Goal: Complete application form

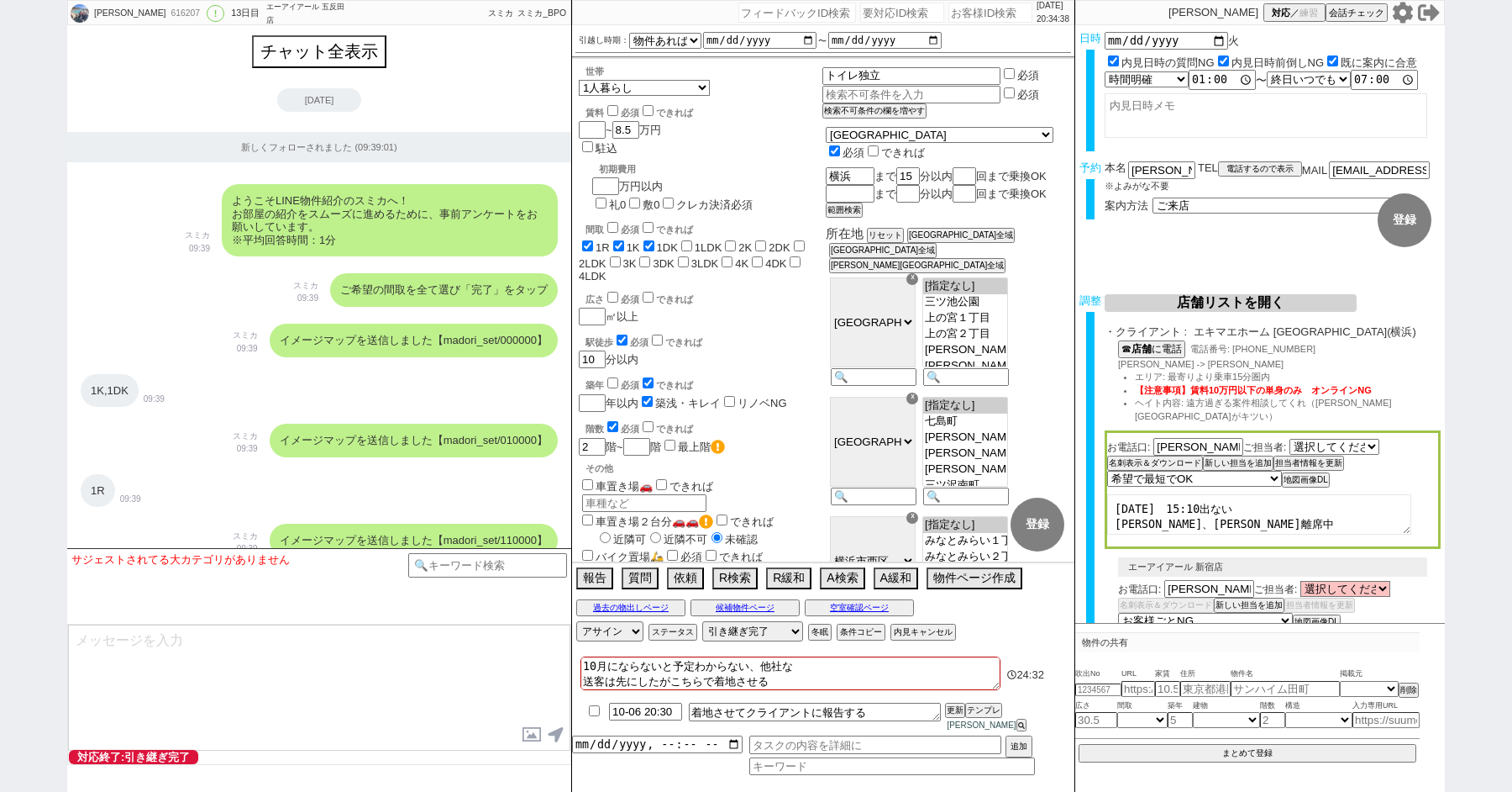
select select "15"
select select "0"
select select "14"
select select "64"
select select "65"
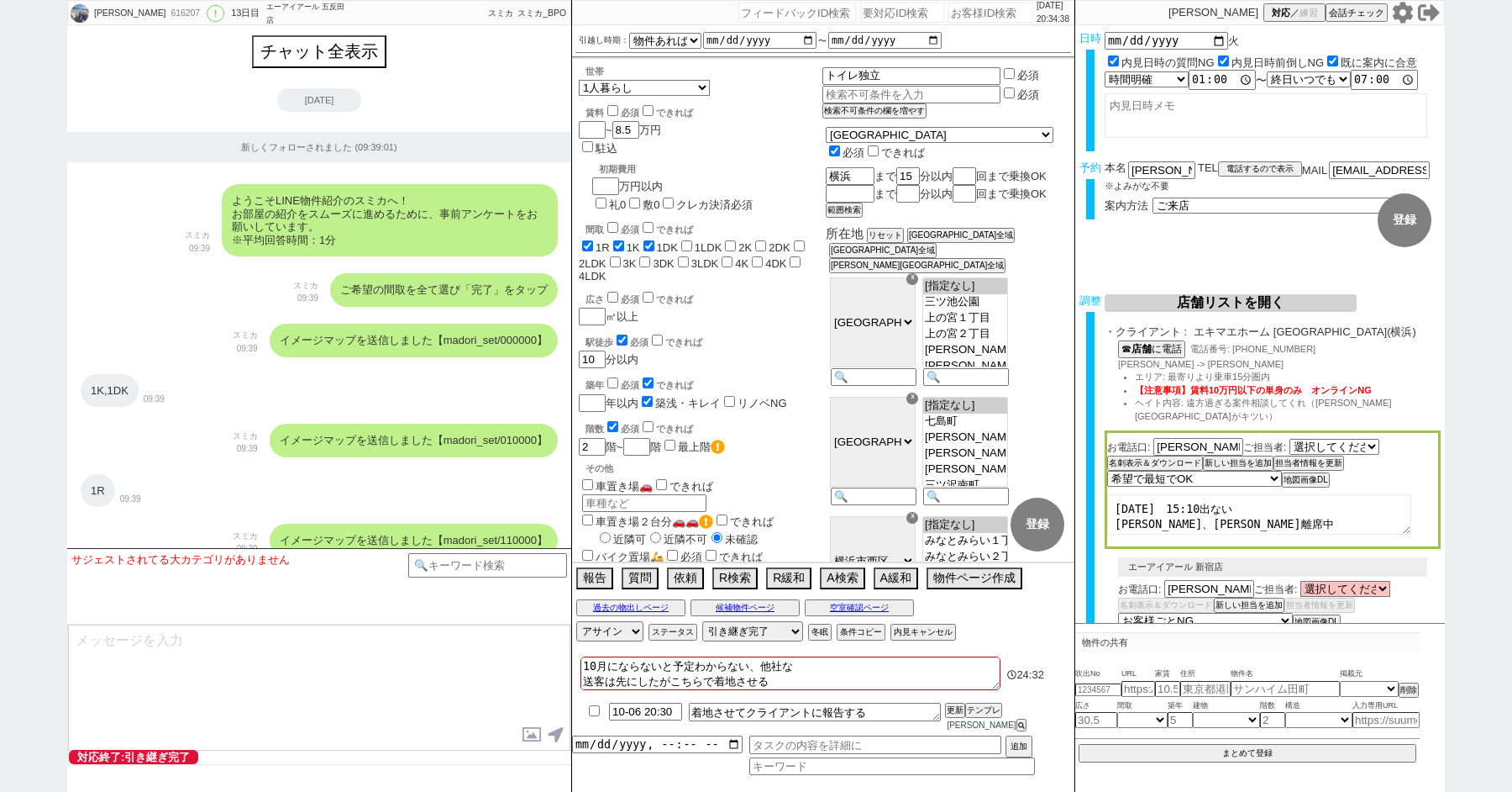
select select "66"
select select "67"
select select "68"
select select "69"
select select "70"
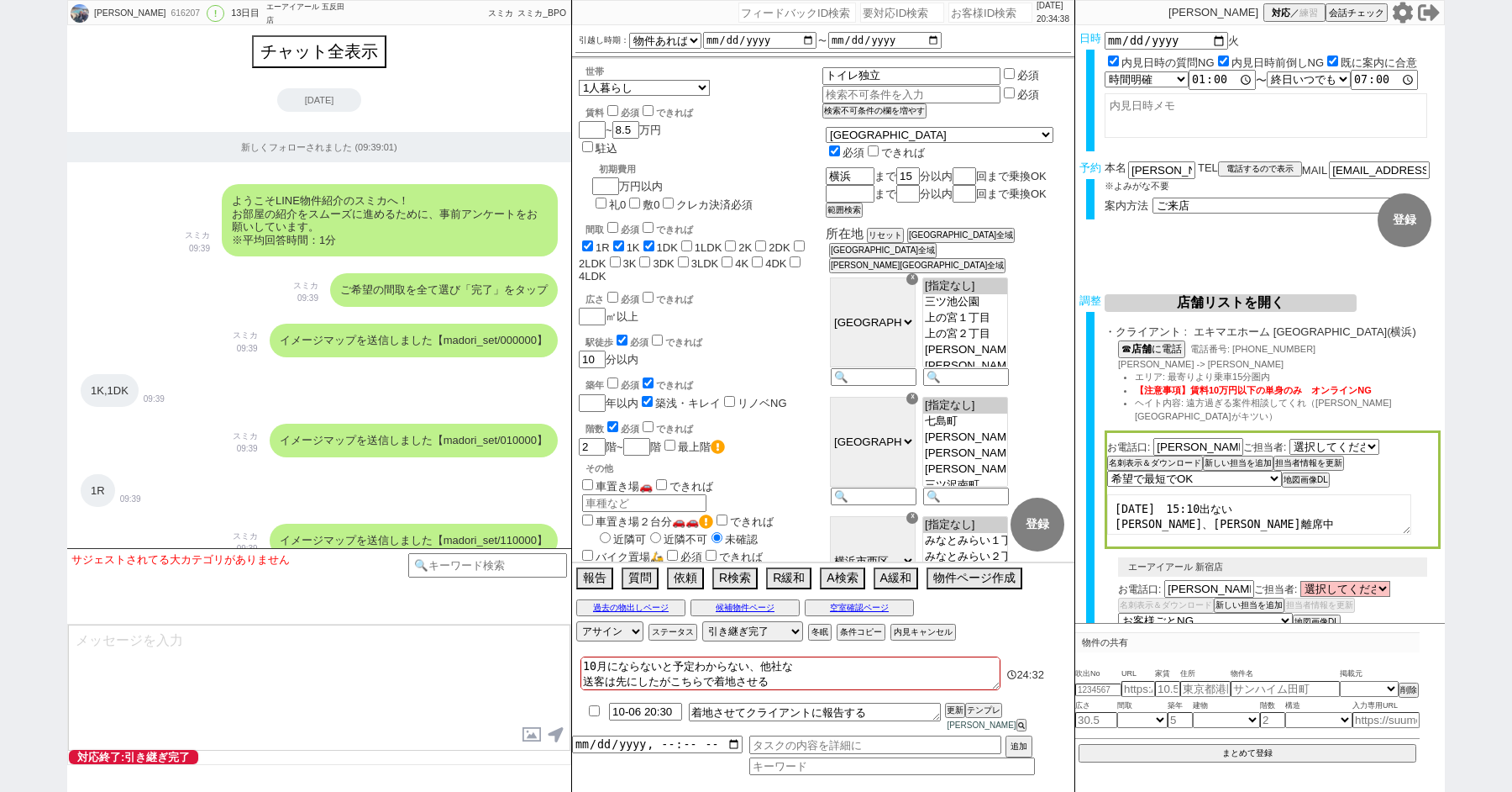
select select "71"
select select "72"
select select "73"
select select "74"
select select "75"
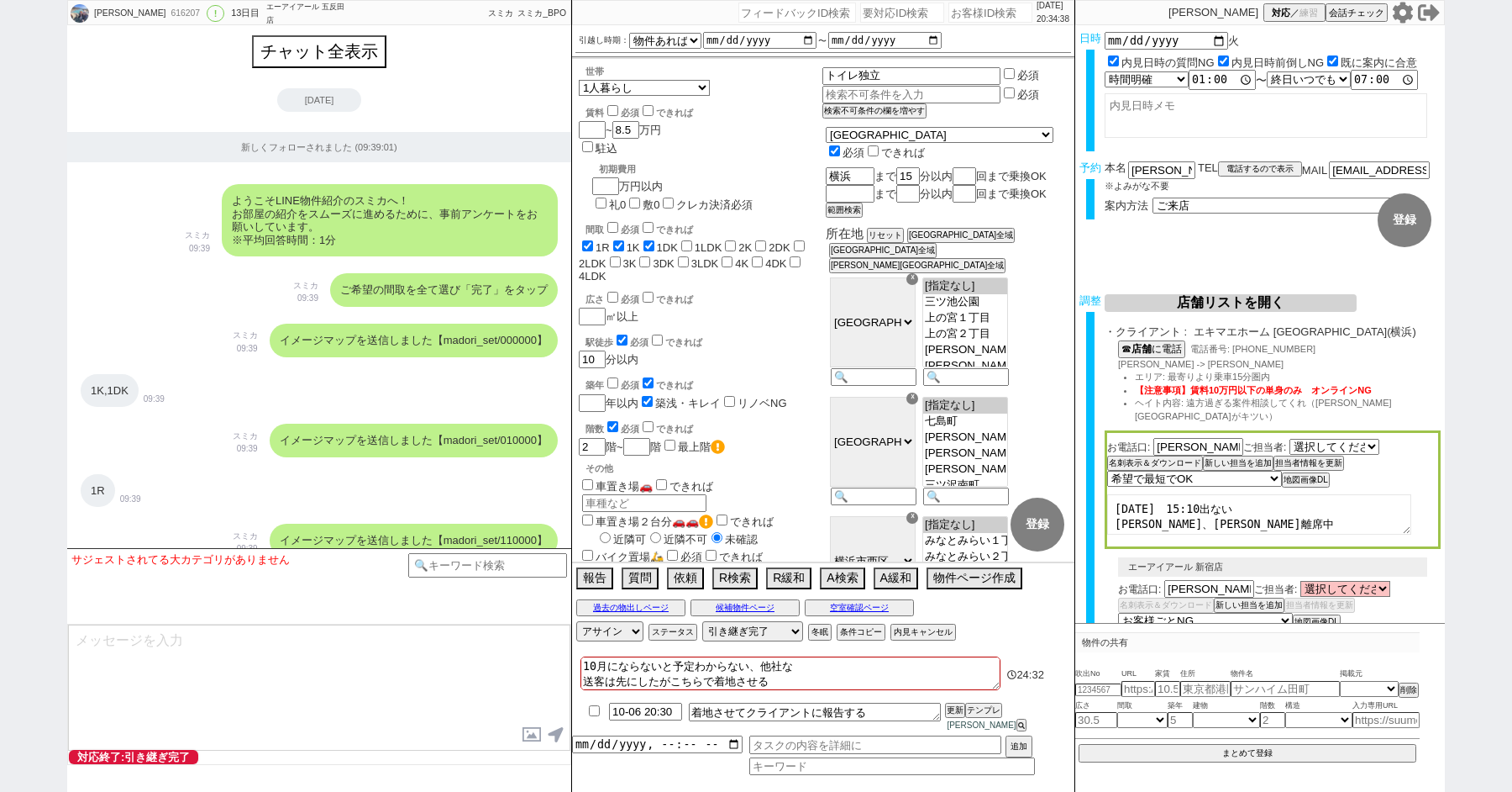
select select "76"
select select "77"
select select "78"
select select "79"
select select "80"
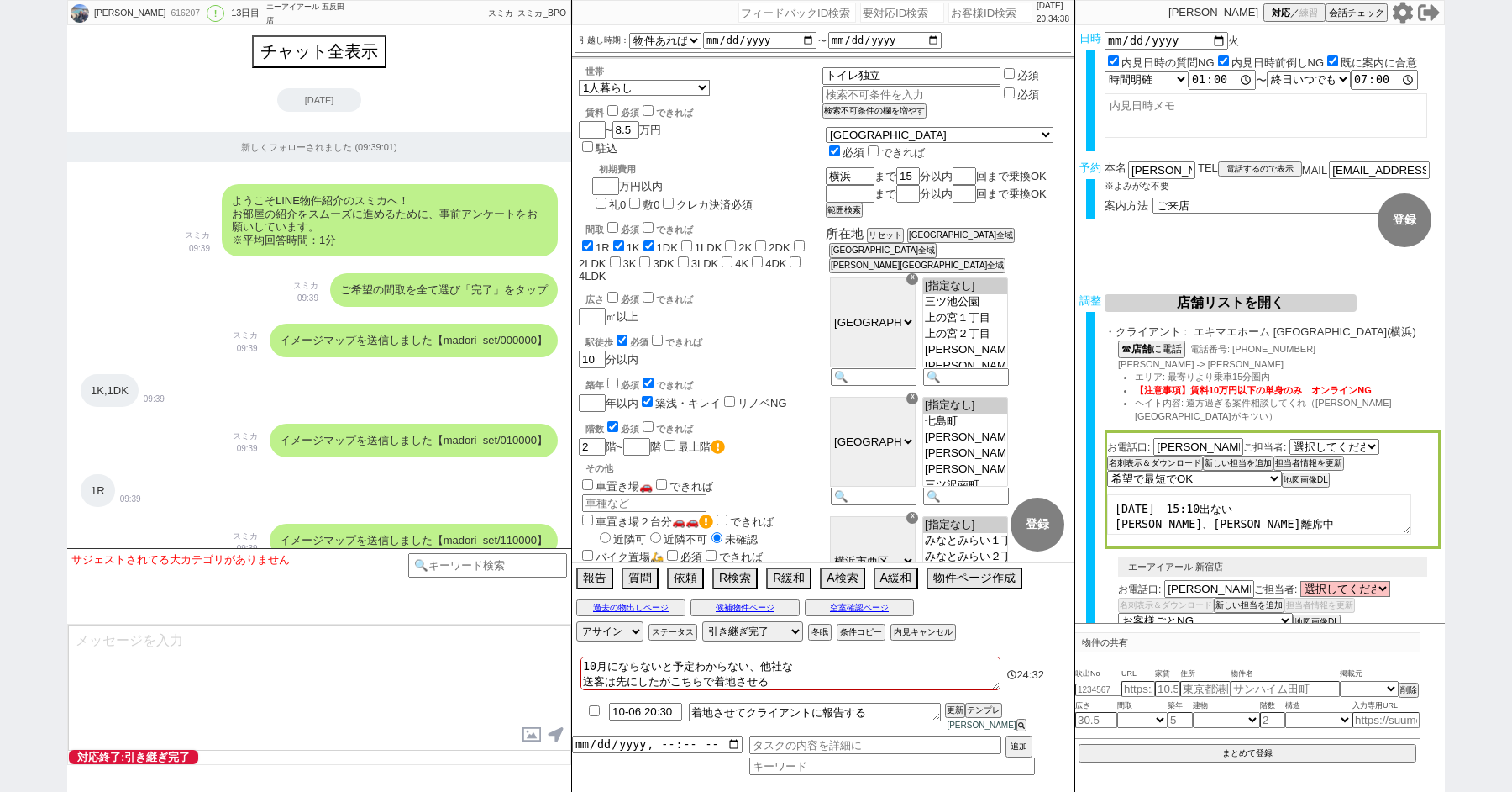
select select "81"
select select "82"
select select "83"
select select "84"
select select "85"
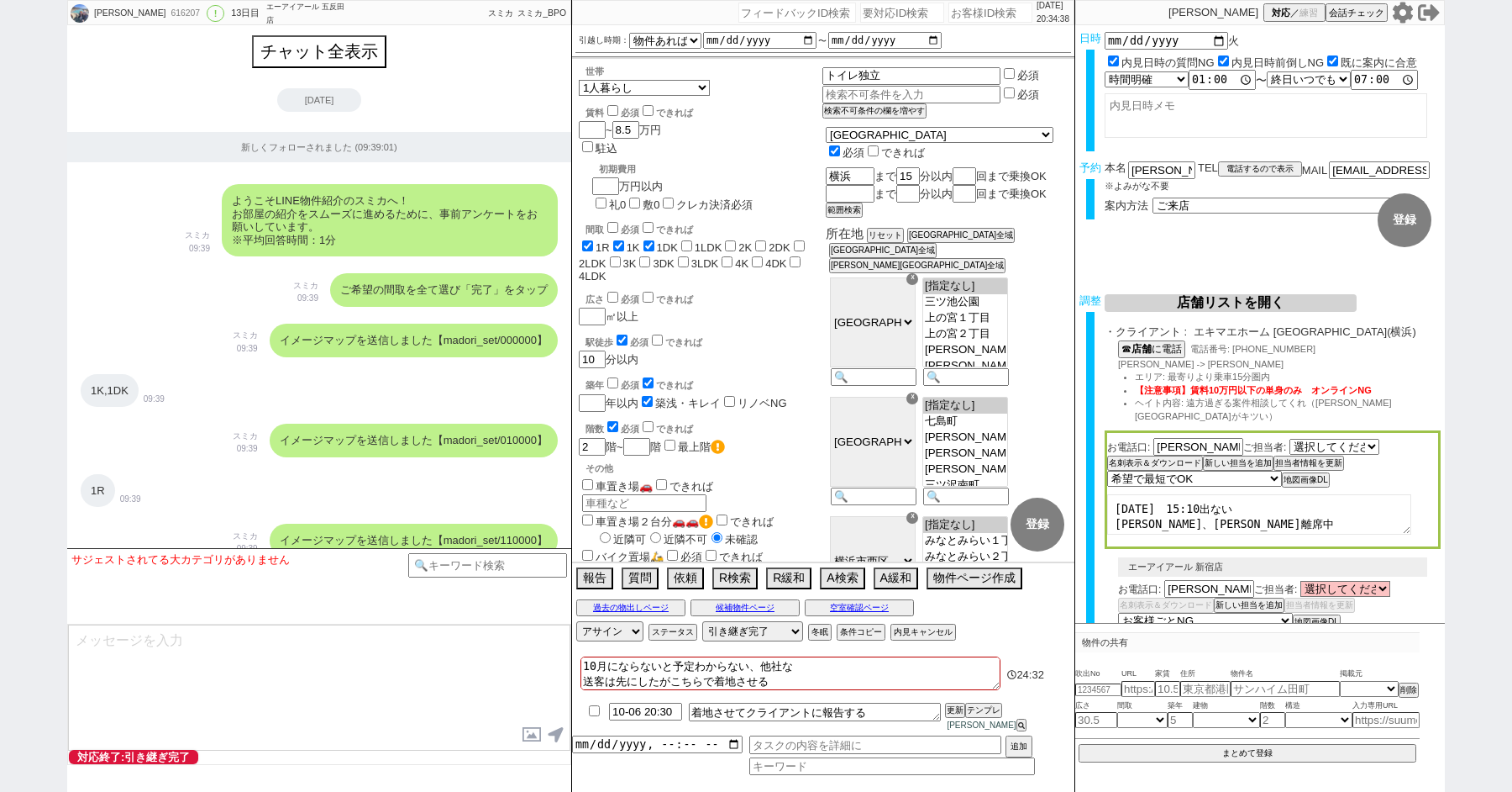
select select "86"
select select "87"
select select "88"
select select "89"
select select "90"
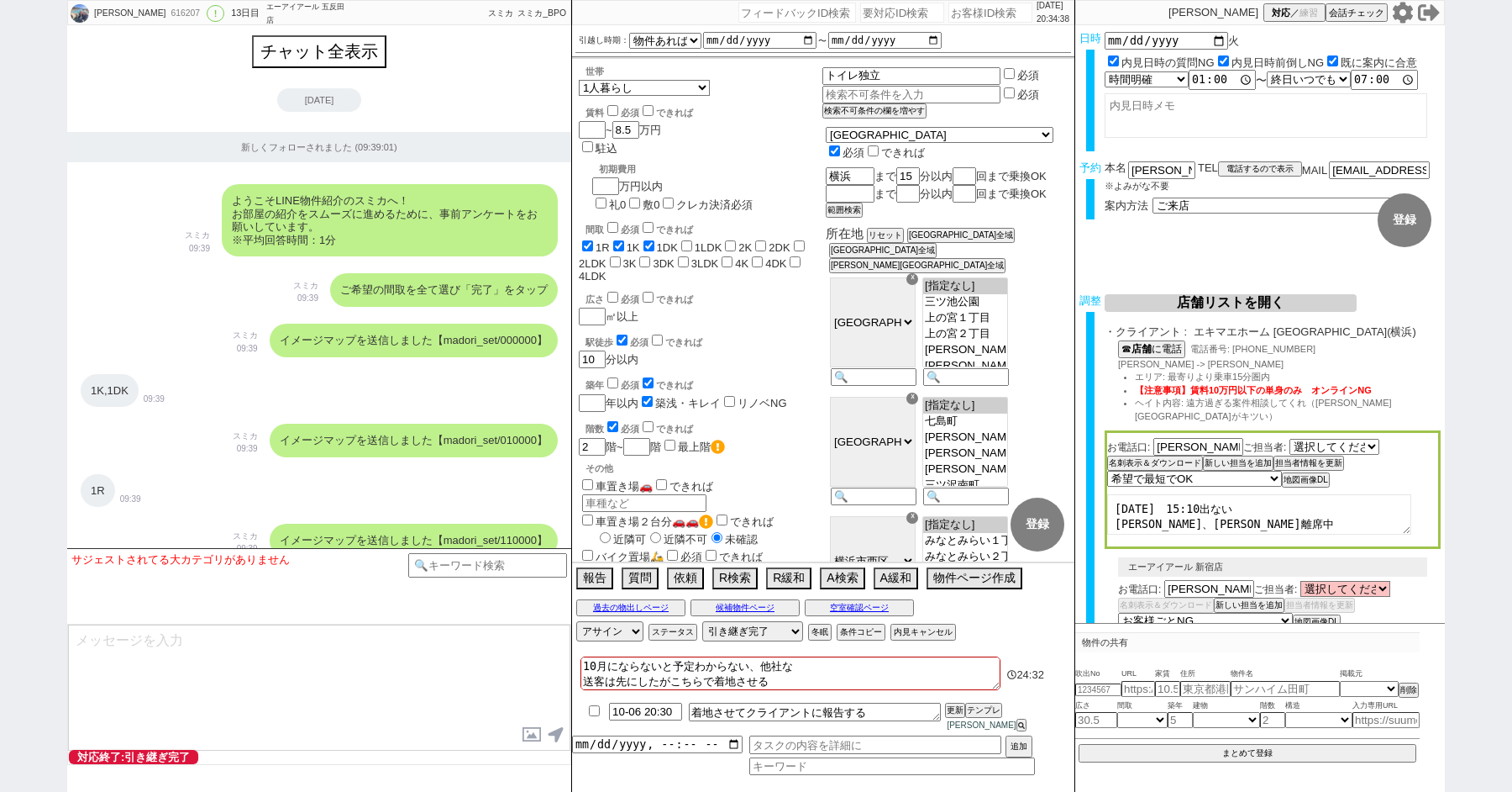
select select "91"
select select "92"
select select "93"
select select "94"
select select "95"
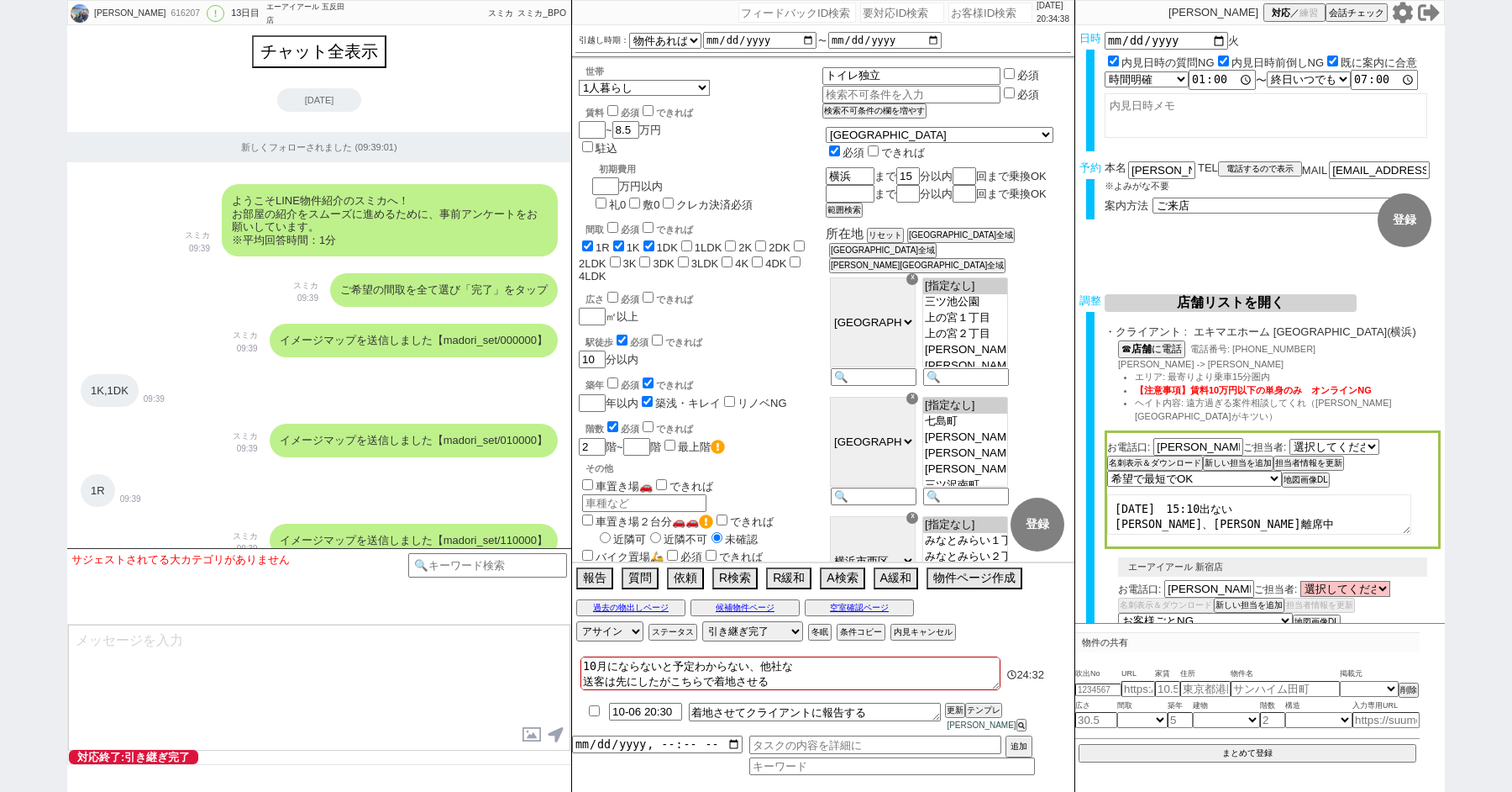
select select "96"
select select "97"
select select "98"
select select "99"
select select "100"
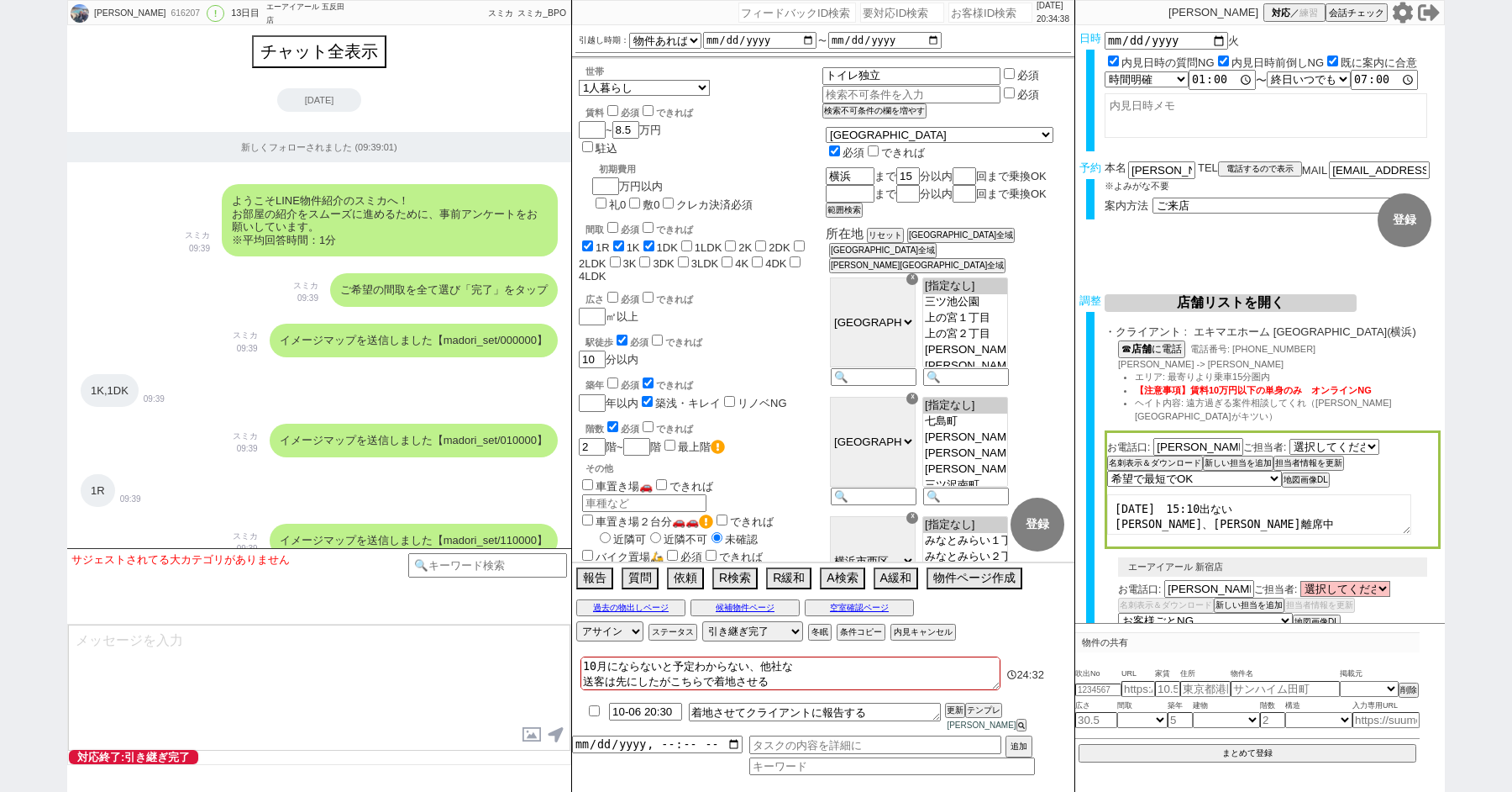
select select "101"
select select "102"
select select "103"
select select "104"
select select "105"
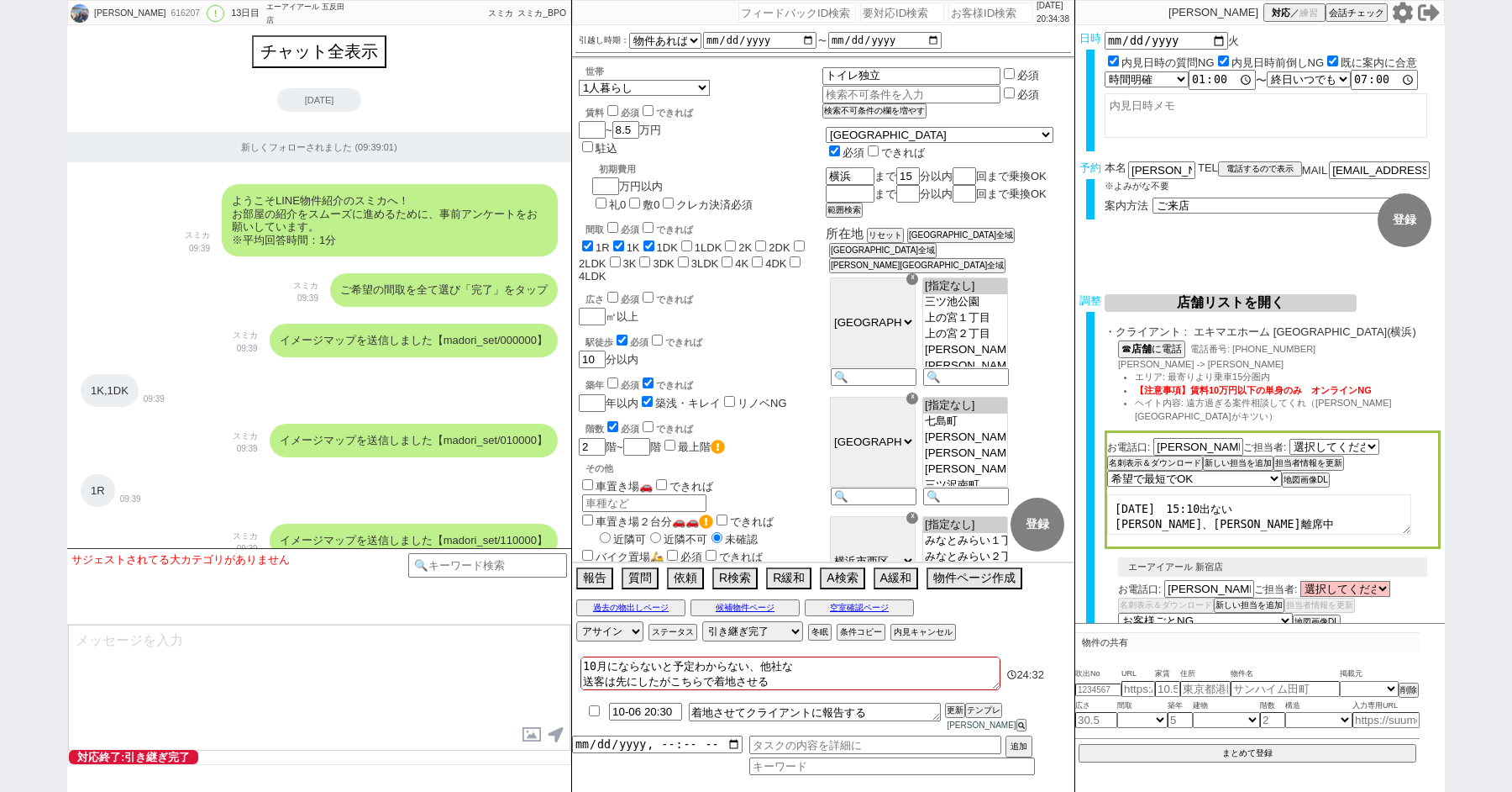
select select "108"
select select "109"
select select "110"
select select "113"
select select "115"
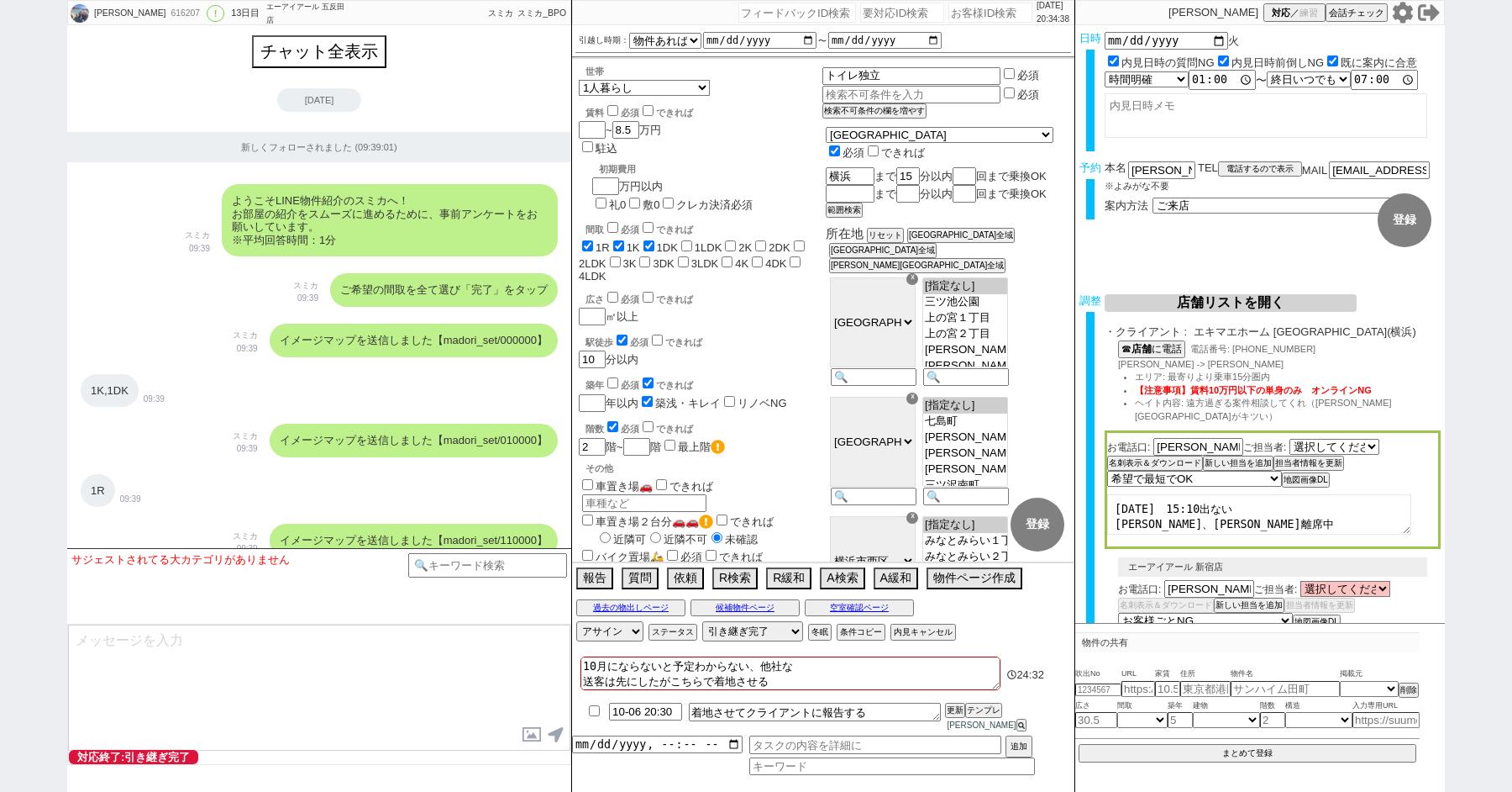
select select "116"
select select "117"
select select "118"
select select "[DATE]"
select select "100"
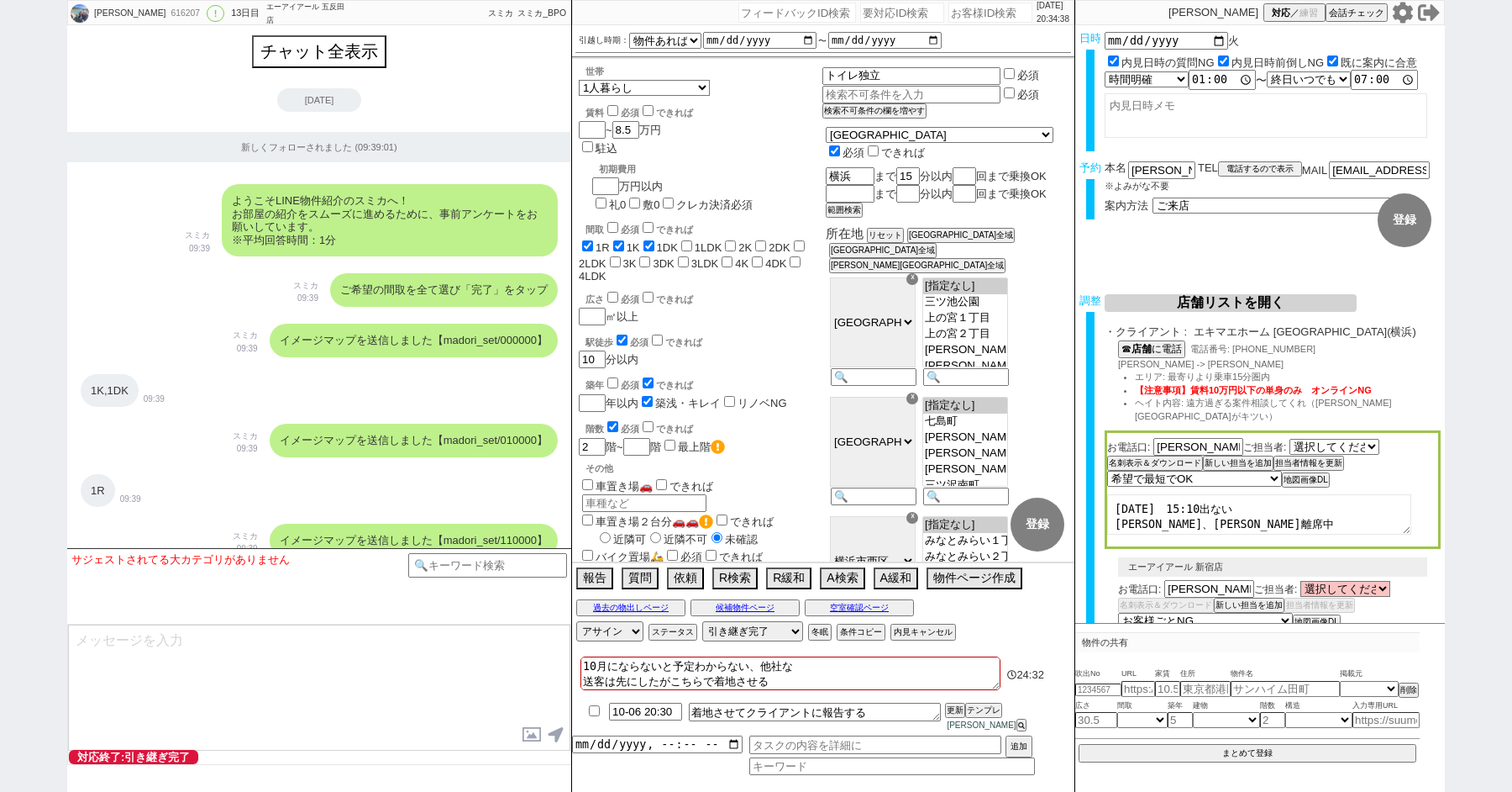
select select "1"
select select "6"
select select "2"
select select "[DATE]"
select select "5"
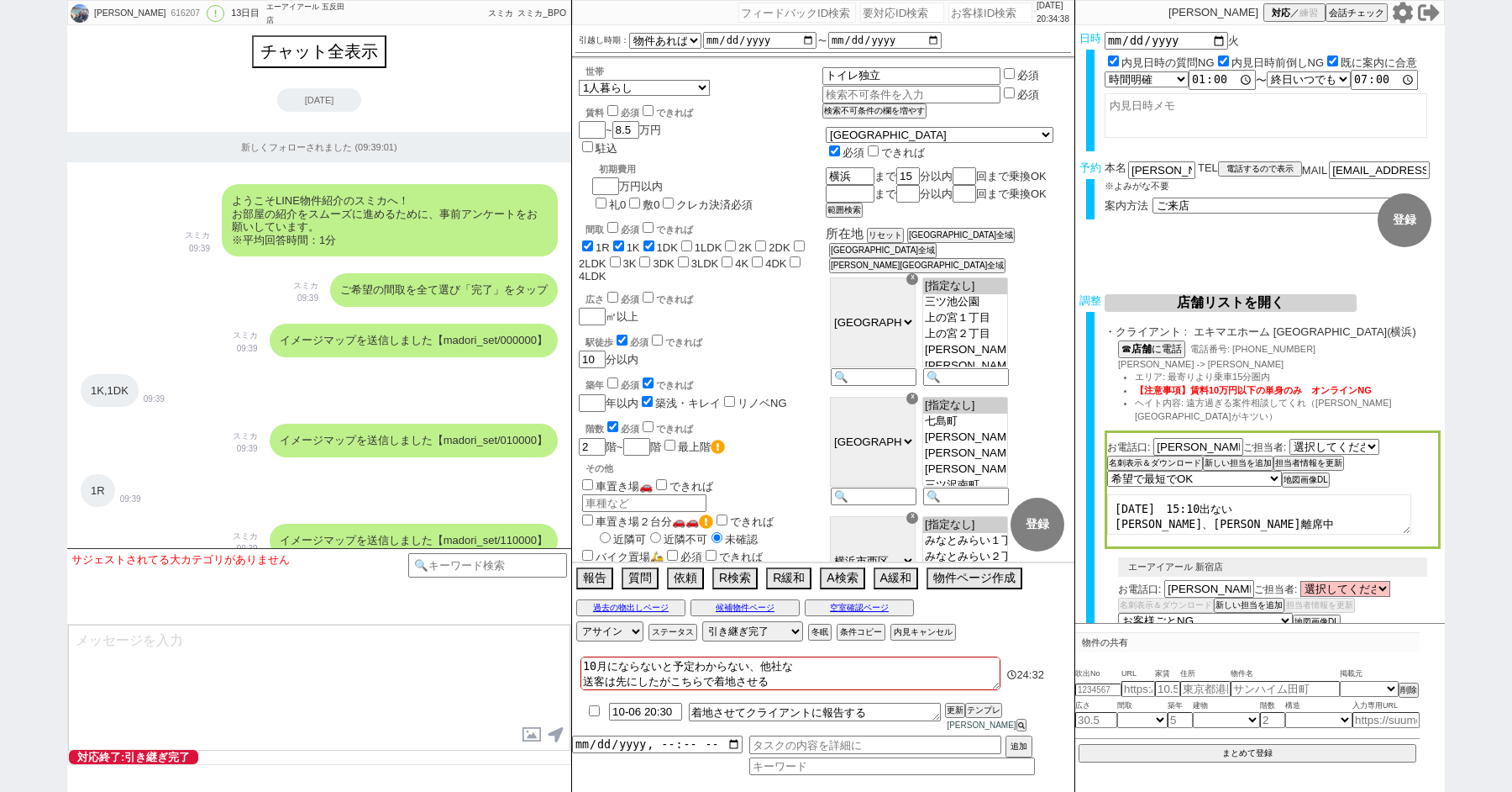
select select "9"
select select
